Goal: Information Seeking & Learning: Find specific fact

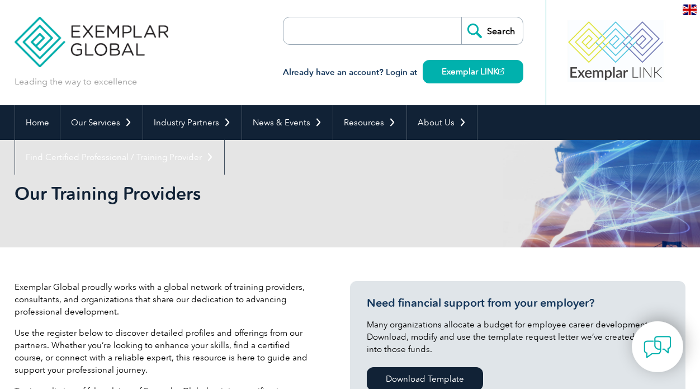
click at [326, 31] on input "search" at bounding box center [347, 30] width 117 height 27
paste input "CDG Training Private Limited"
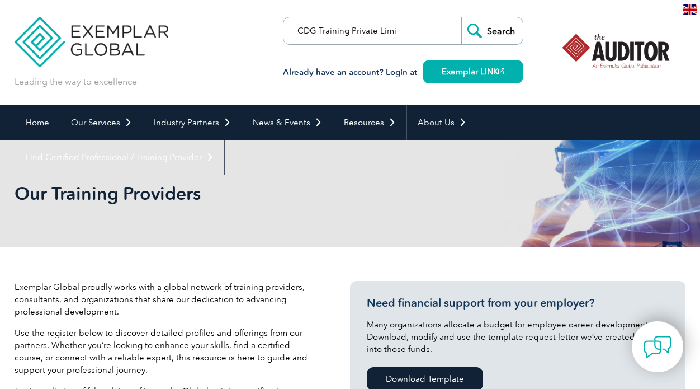
type input "CDG Training Private Limited"
click at [497, 30] on input "Search" at bounding box center [491, 30] width 61 height 27
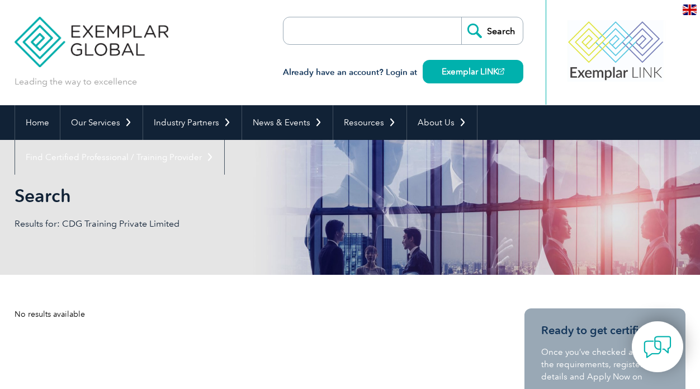
click at [394, 29] on input "search" at bounding box center [347, 30] width 117 height 27
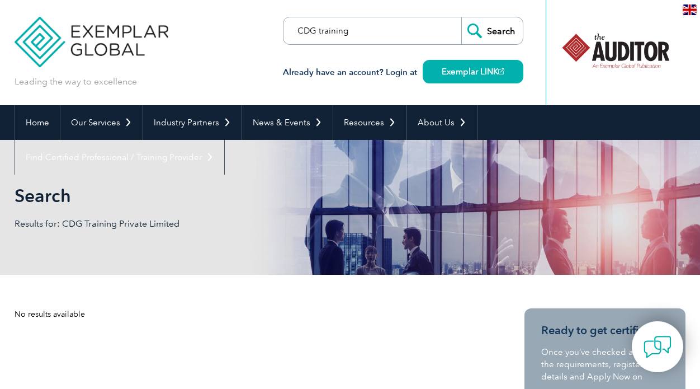
type input "CDG training"
click at [492, 31] on input "Search" at bounding box center [491, 30] width 61 height 27
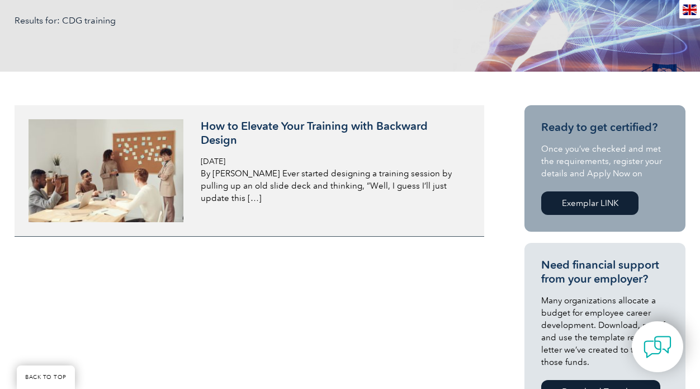
scroll to position [225, 0]
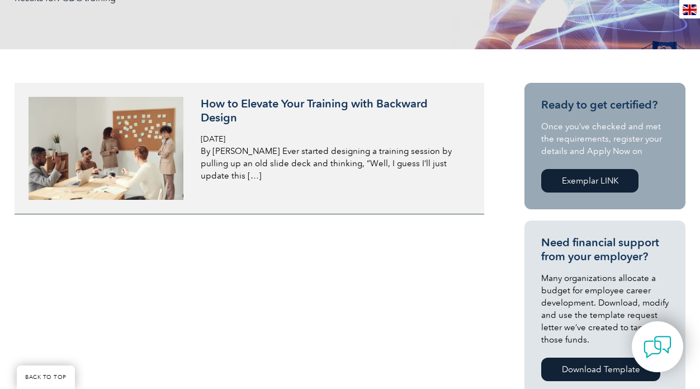
click at [320, 97] on h3 "How to Elevate Your Training with Backward Design" at bounding box center [333, 111] width 265 height 28
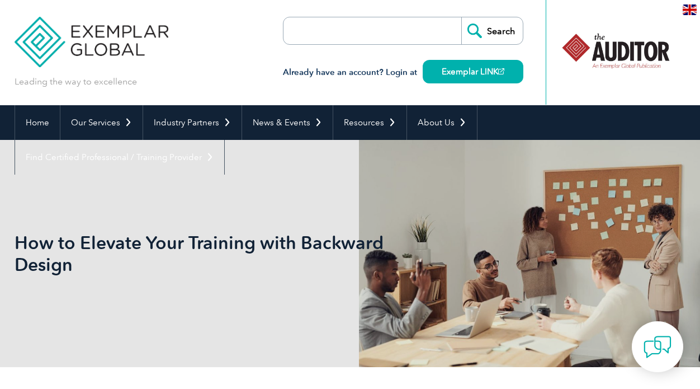
click at [413, 26] on form "Search" at bounding box center [403, 31] width 240 height 28
click at [403, 26] on form "Search" at bounding box center [403, 31] width 240 height 28
click at [373, 33] on input "search" at bounding box center [347, 30] width 117 height 27
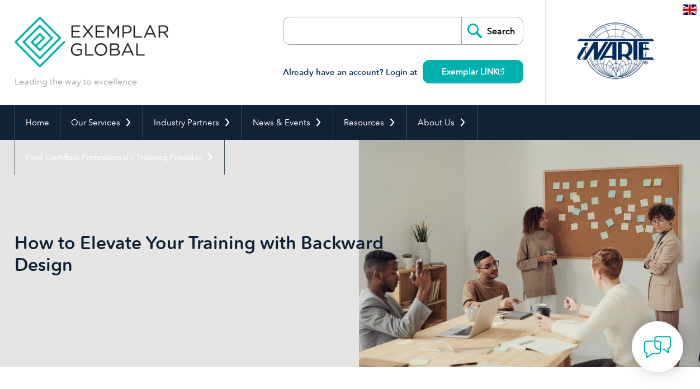
paste input "CDG Training Private Limited"
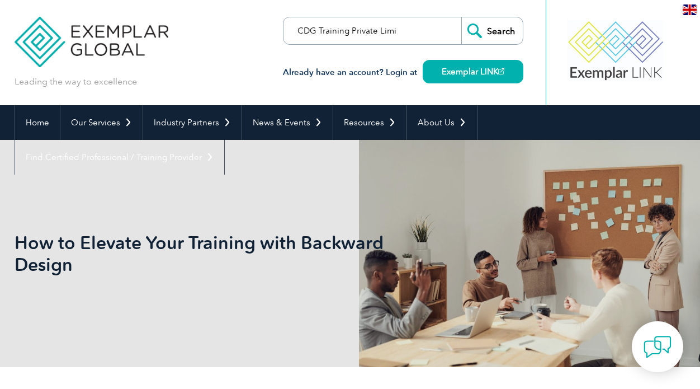
type input "CDG Training Private Limited"
click at [503, 35] on input "Search" at bounding box center [491, 30] width 61 height 27
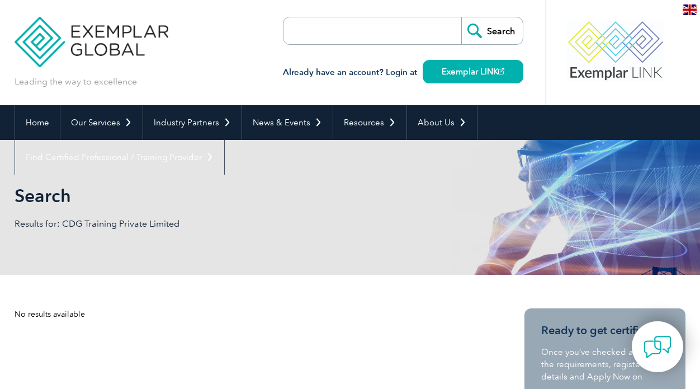
click at [694, 11] on img at bounding box center [690, 9] width 14 height 11
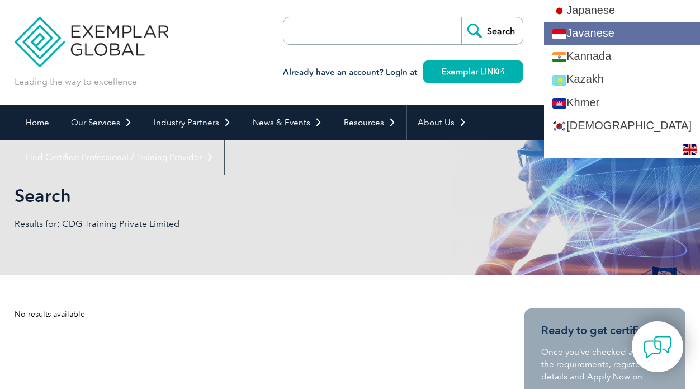
scroll to position [1026, 0]
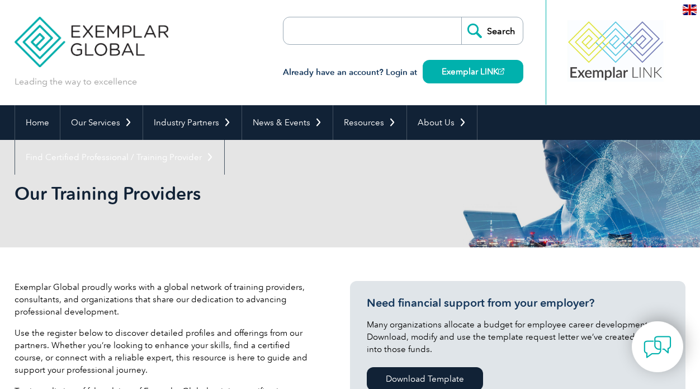
click at [409, 31] on form "Search" at bounding box center [403, 31] width 240 height 28
click at [394, 30] on input "search" at bounding box center [347, 30] width 117 height 27
paste input "CDG Training Private Limited"
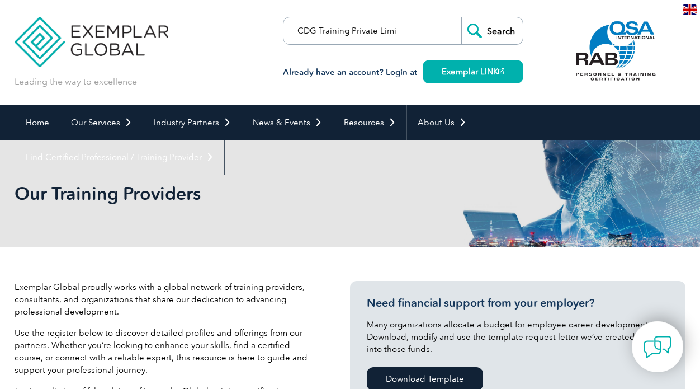
type input "CDG Training Private Limited"
click at [500, 32] on input "Search" at bounding box center [491, 30] width 61 height 27
